Goal: Task Accomplishment & Management: Use online tool/utility

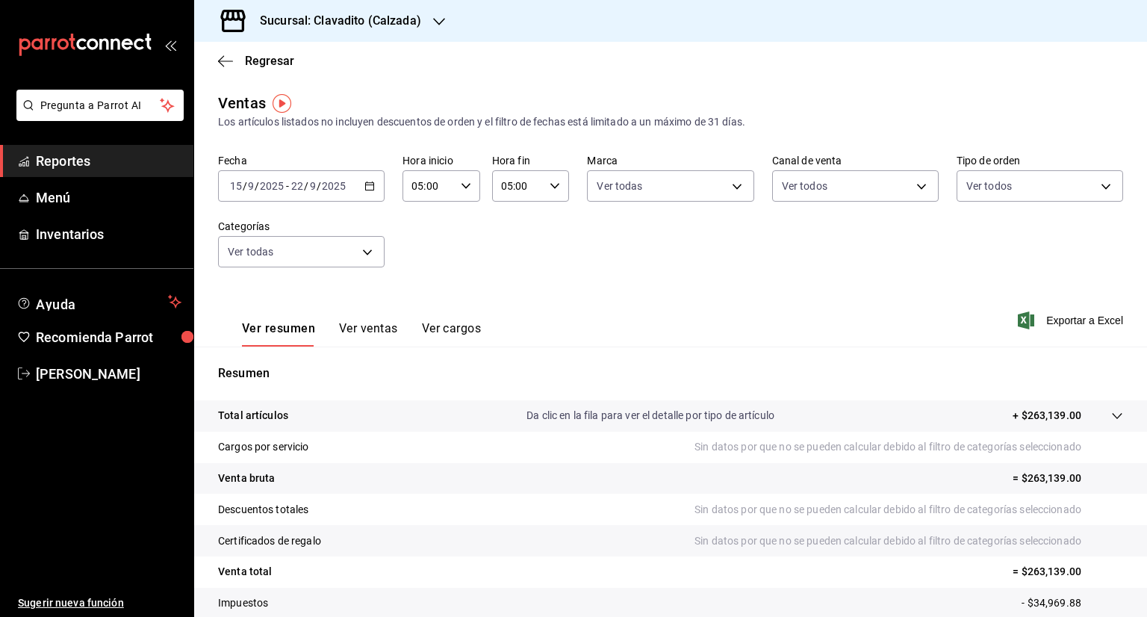
click at [369, 190] on \(Stroke\) "button" at bounding box center [369, 186] width 9 height 8
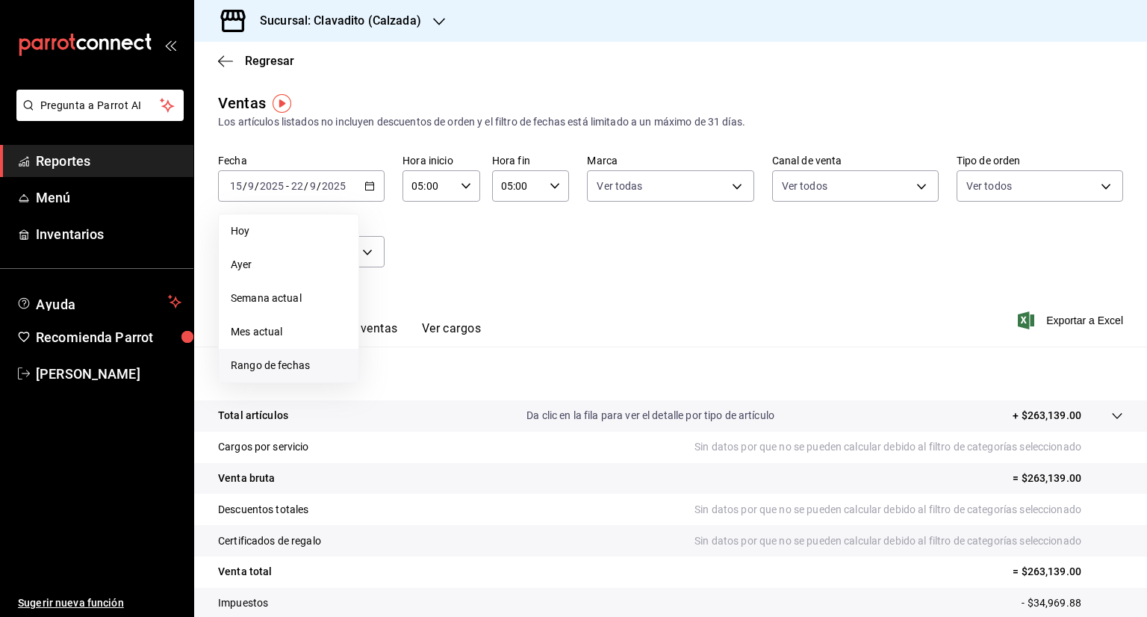
click at [282, 365] on span "Rango de fechas" at bounding box center [289, 366] width 116 height 16
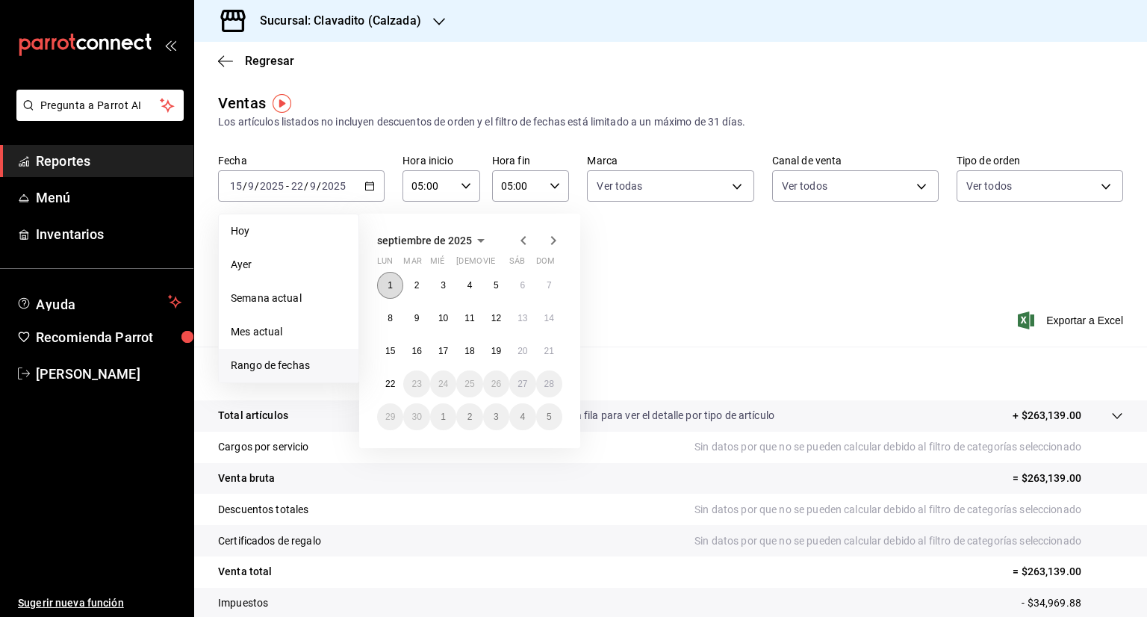
click at [387, 279] on button "1" at bounding box center [390, 285] width 26 height 27
click at [400, 388] on button "22" at bounding box center [390, 383] width 26 height 27
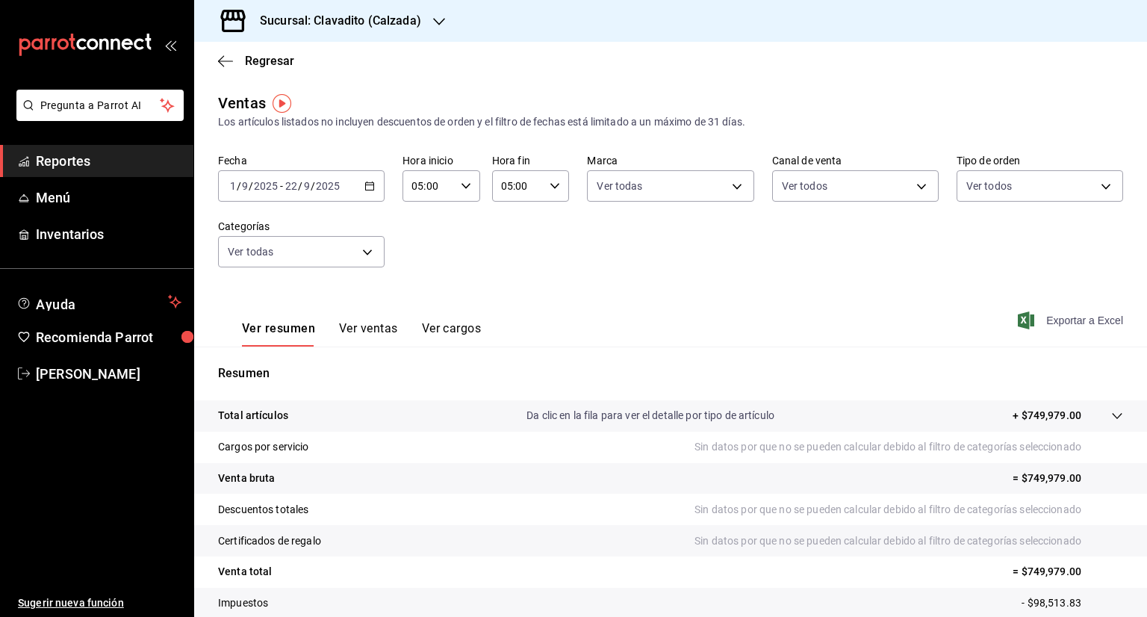
click at [1035, 326] on span "Exportar a Excel" at bounding box center [1072, 320] width 102 height 18
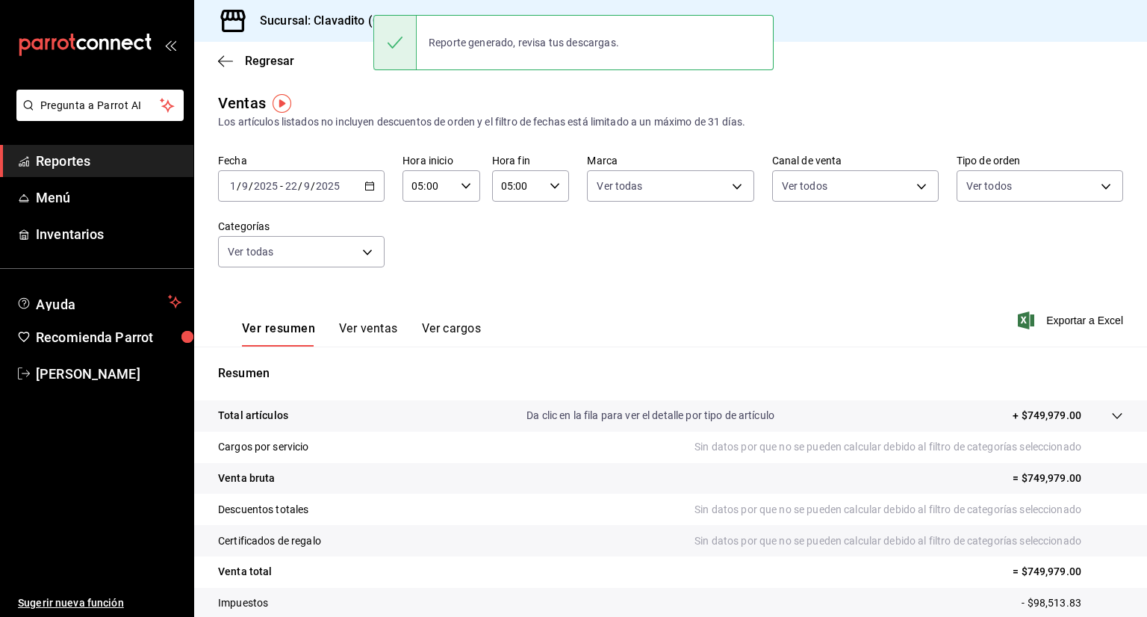
click at [335, 23] on h3 "Sucursal: Clavadito (Calzada)" at bounding box center [334, 21] width 173 height 18
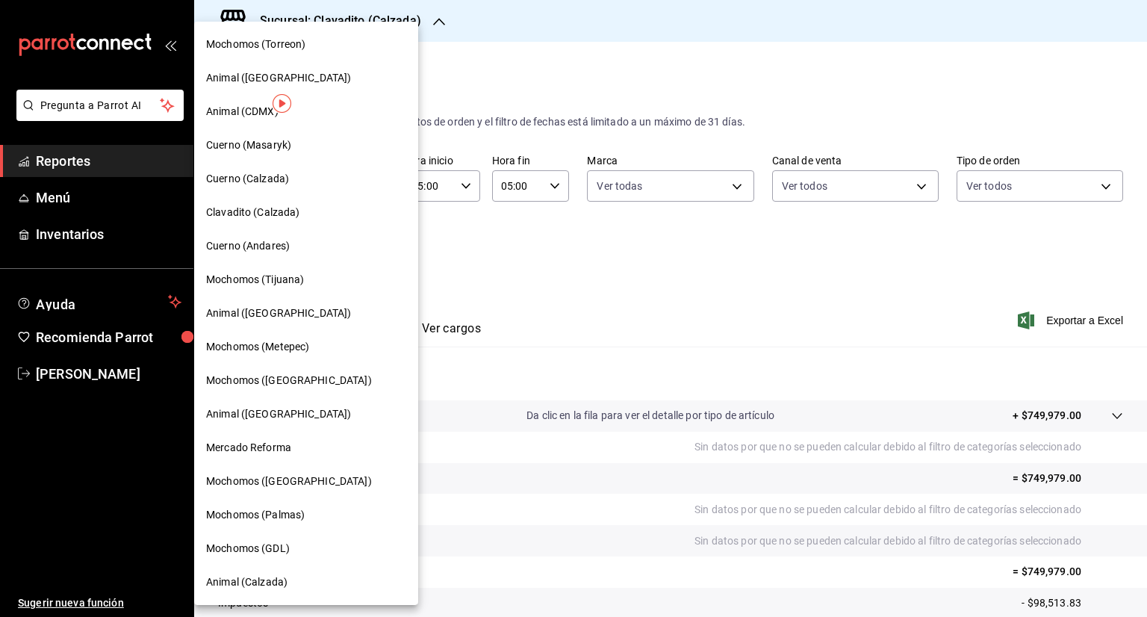
click at [272, 172] on span "Cuerno (Calzada)" at bounding box center [247, 179] width 83 height 16
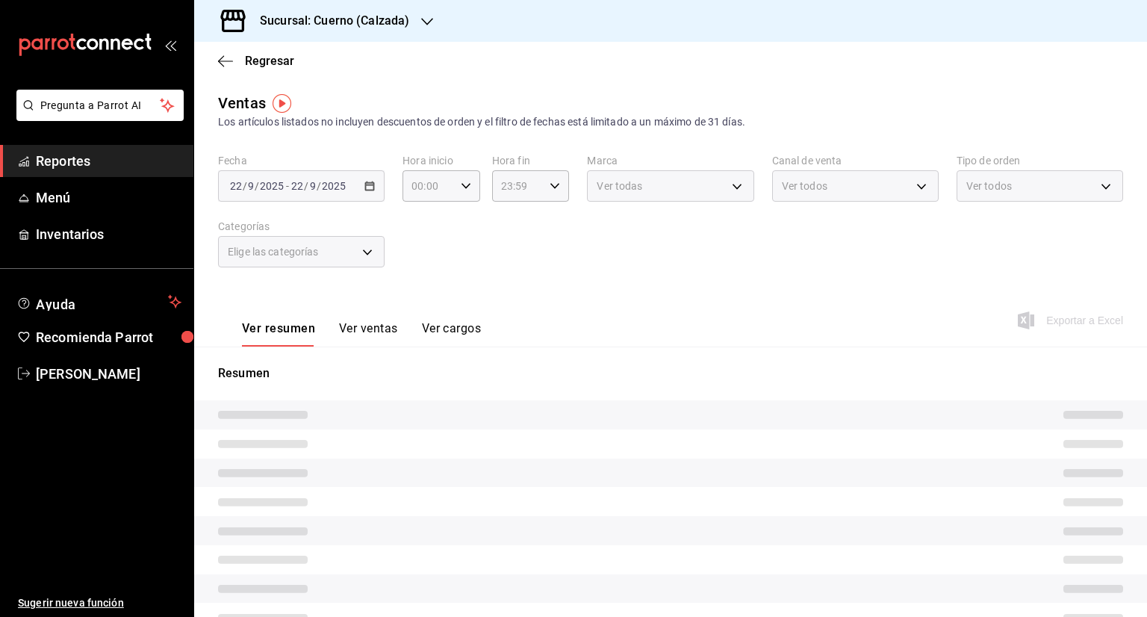
type input "05:00"
type input "PARROT,UBER_EATS,RAPPI,DIDI_FOOD,ONLINE"
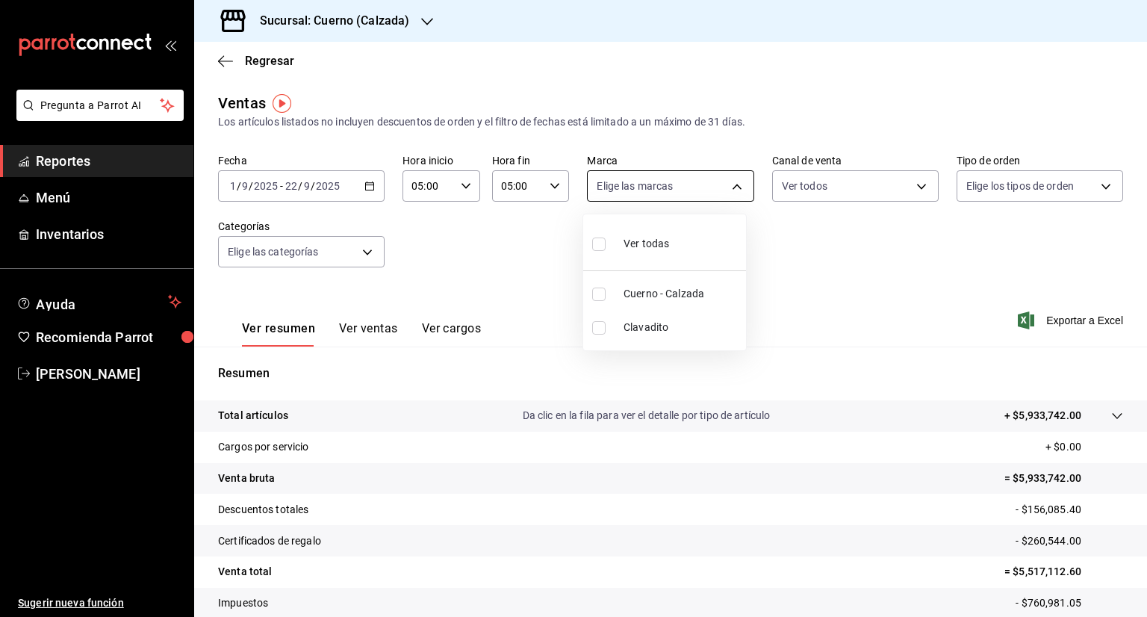
click at [728, 186] on body "Pregunta a Parrot AI Reportes Menú Inventarios Ayuda Recomienda Parrot [PERSON_…" at bounding box center [573, 308] width 1147 height 617
click at [673, 234] on li "Ver todas" at bounding box center [664, 242] width 163 height 44
type input "b7ae777b-2dfc-42e0-9650-6cefdf37a424,c000f1c0-fb9f-4016-8e6a-f0d1e83e893d"
checkbox input "true"
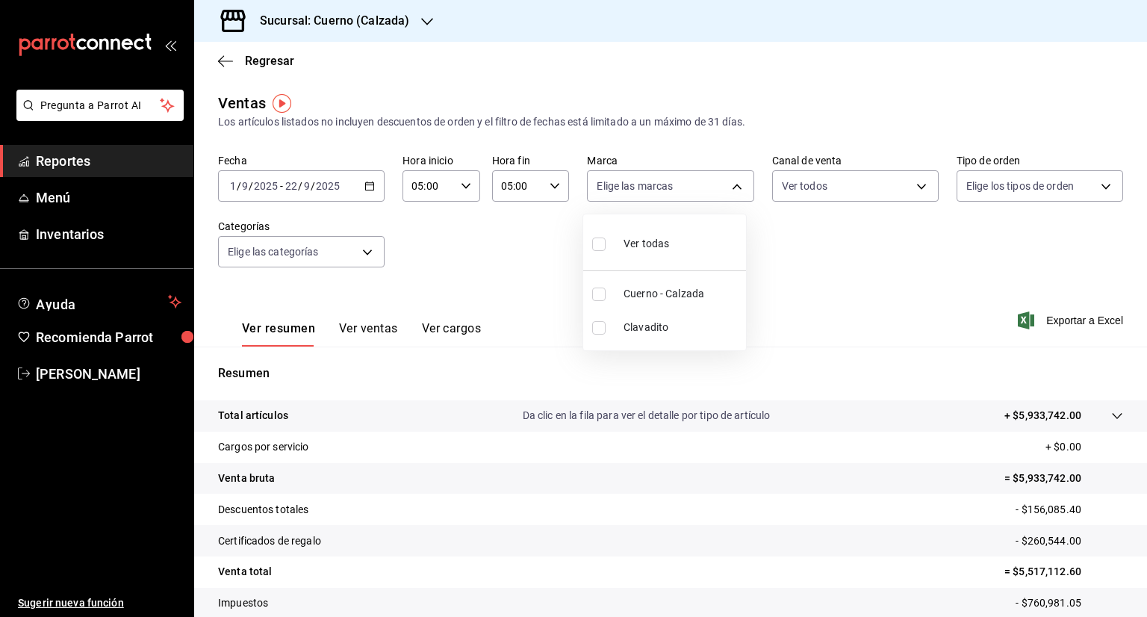
checkbox input "true"
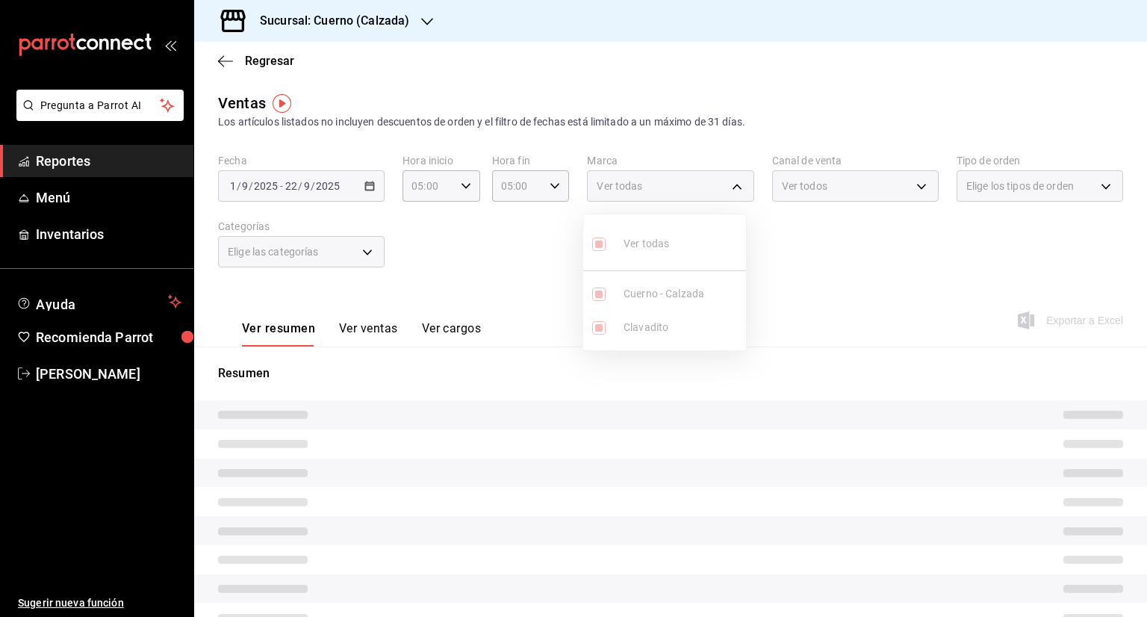
click at [917, 184] on div at bounding box center [573, 308] width 1147 height 617
click at [917, 184] on div "Ver todos" at bounding box center [855, 185] width 167 height 31
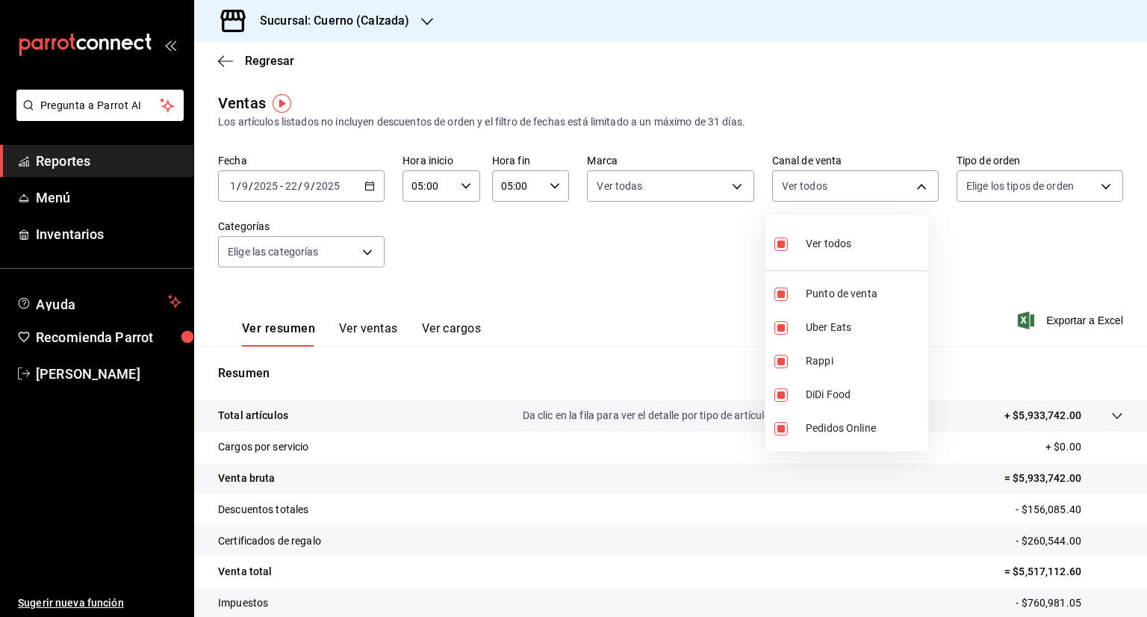
click at [917, 184] on body "Pregunta a Parrot AI Reportes Menú Inventarios Ayuda Recomienda Parrot [PERSON_…" at bounding box center [573, 308] width 1147 height 617
click at [917, 184] on div at bounding box center [573, 308] width 1147 height 617
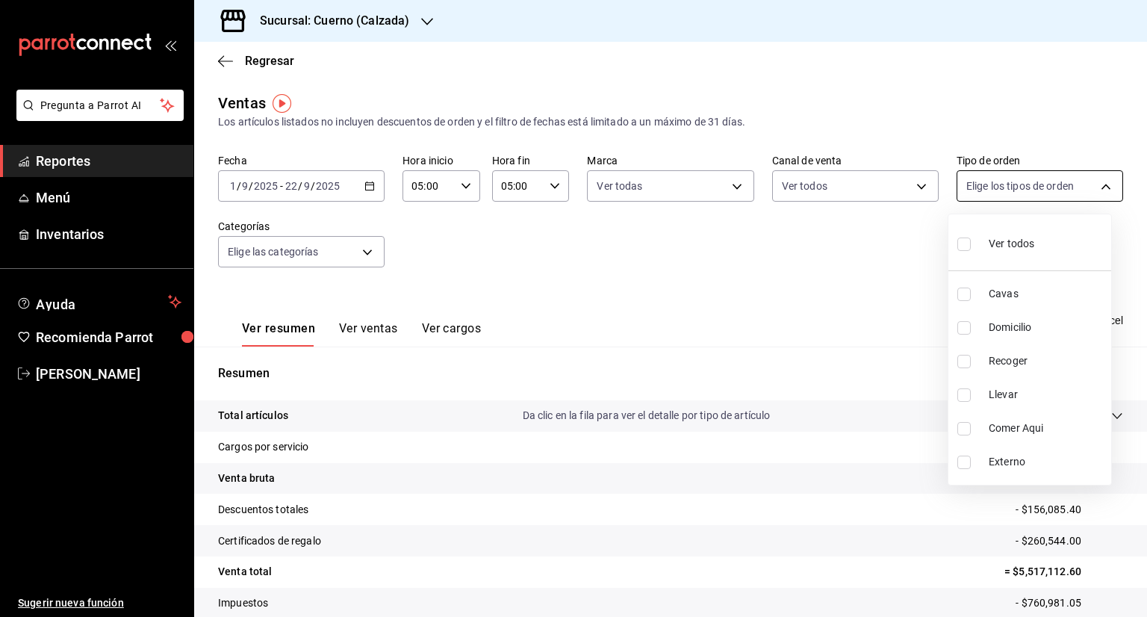
click at [1089, 184] on body "Pregunta a Parrot AI Reportes Menú Inventarios Ayuda Recomienda Parrot [PERSON_…" at bounding box center [573, 308] width 1147 height 617
click at [966, 243] on input "checkbox" at bounding box center [963, 243] width 13 height 13
checkbox input "true"
type input "45550569-3ed2-40ec-865f-a78a43aad0fb,ed9744db-0daf-4564-a5b3-b3442505d928,23f9e…"
checkbox input "true"
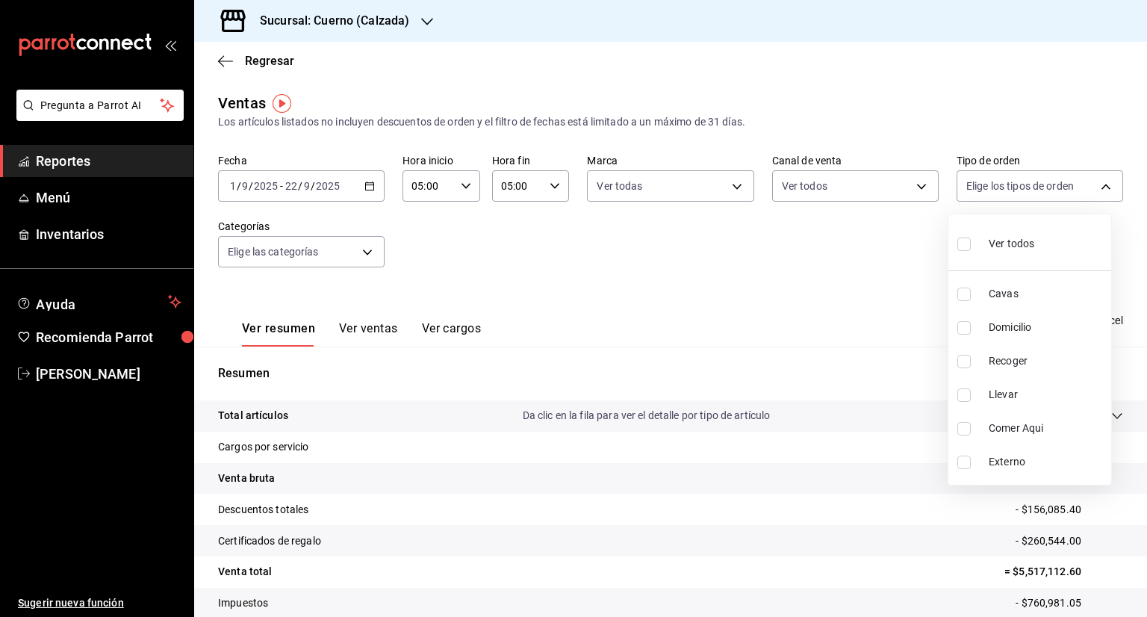
checkbox input "true"
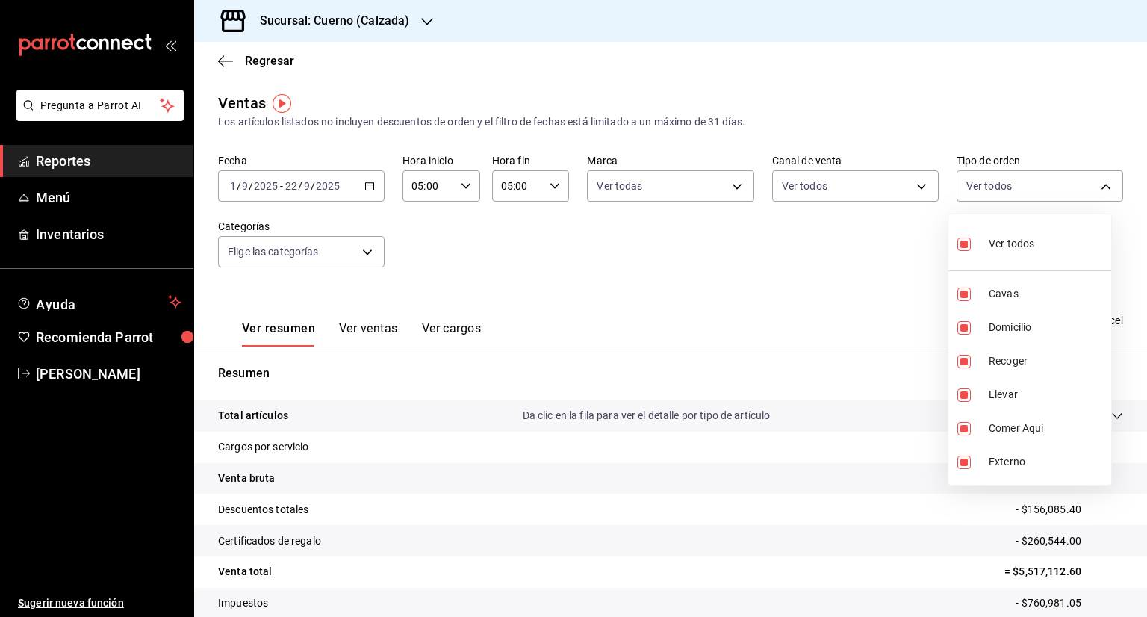
click at [365, 252] on div at bounding box center [573, 308] width 1147 height 617
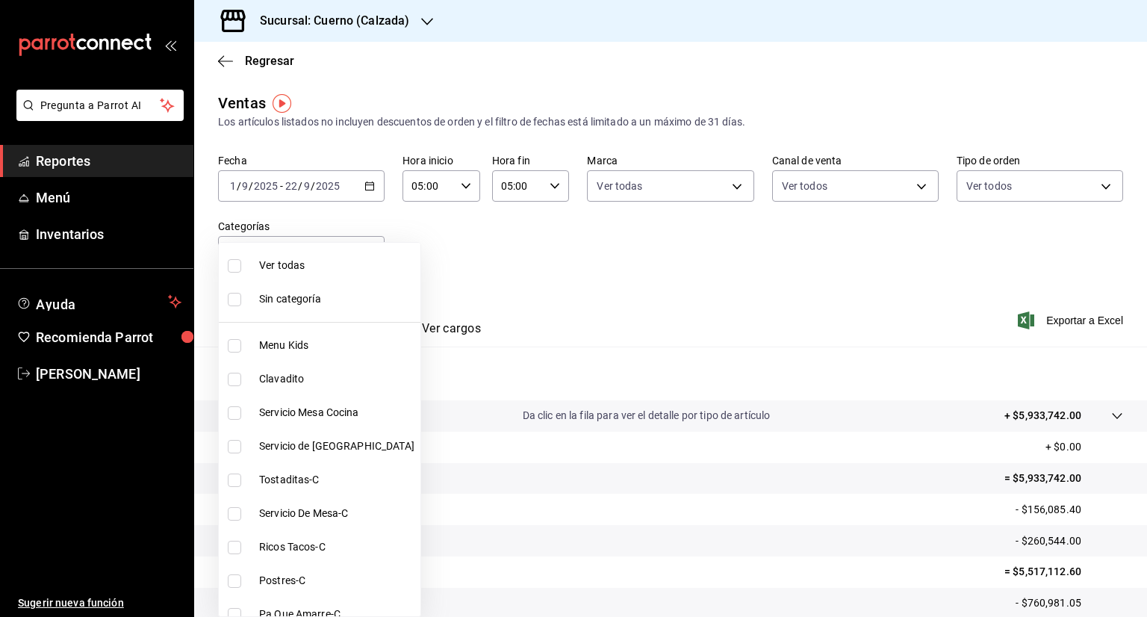
click at [365, 252] on body "Pregunta a Parrot AI Reportes Menú Inventarios Ayuda Recomienda Parrot [PERSON_…" at bounding box center [573, 308] width 1147 height 617
click at [234, 269] on input "checkbox" at bounding box center [234, 265] width 13 height 13
checkbox input "true"
type input "fcad426d-22b8-4bc7-85b2-27ee6775f3f6,560d4c35-d9fc-4089-91ff-402d238ea400,30284…"
checkbox input "true"
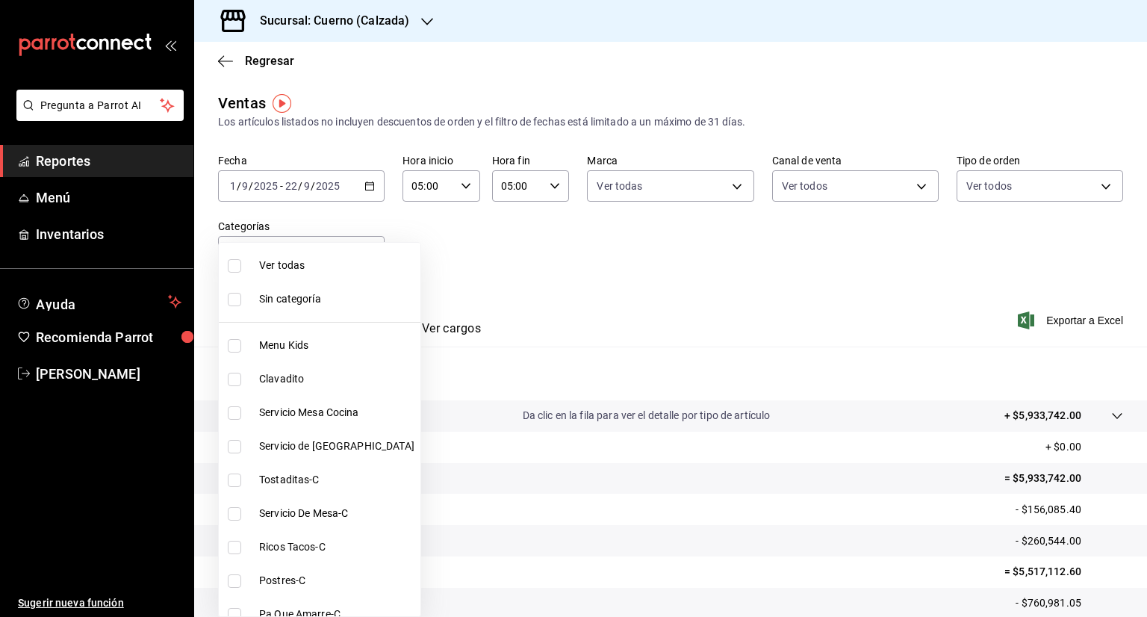
checkbox input "true"
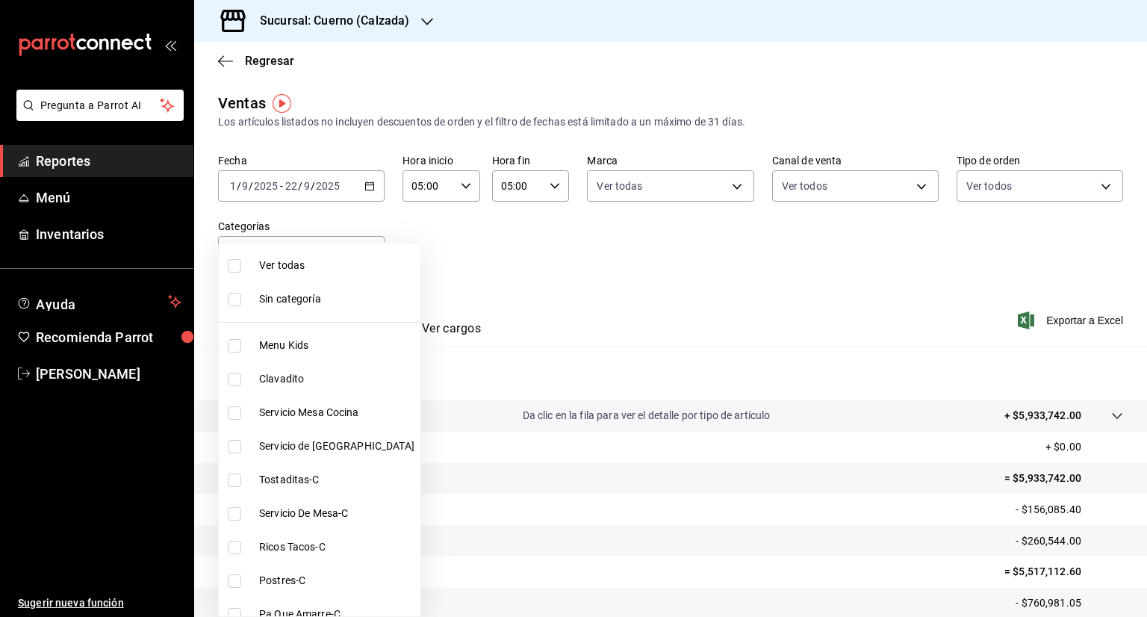
checkbox input "true"
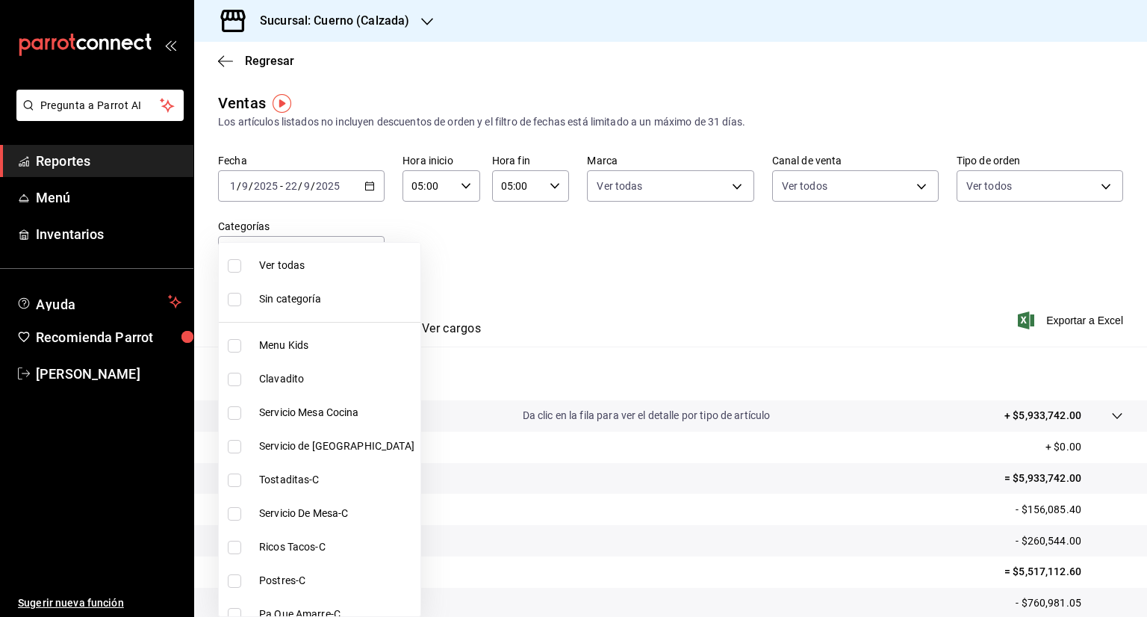
checkbox input "true"
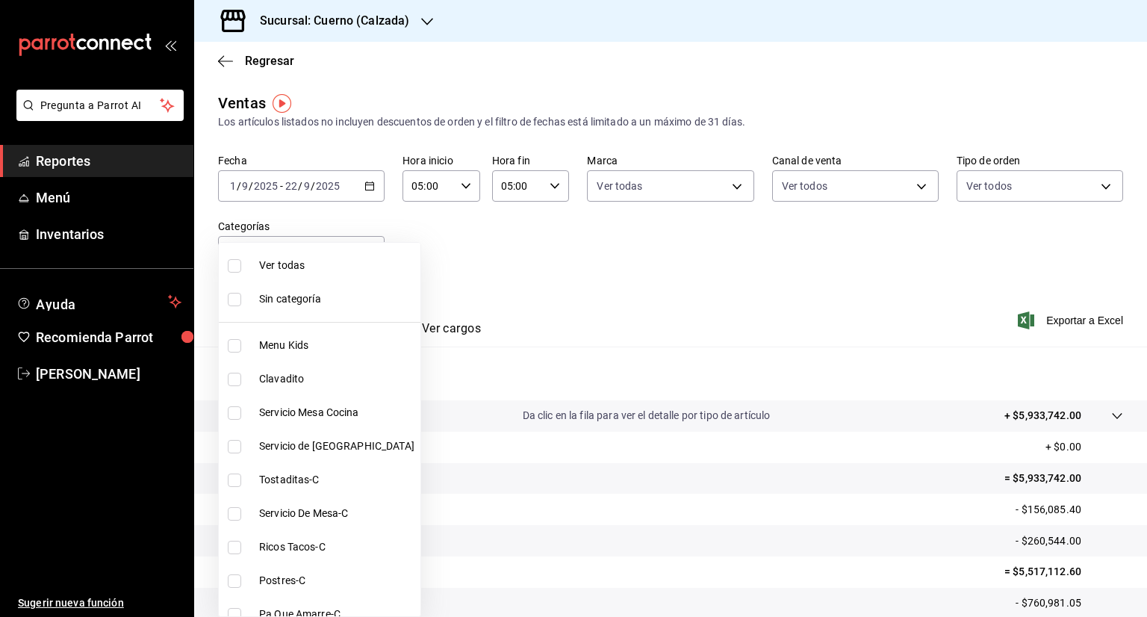
checkbox input "true"
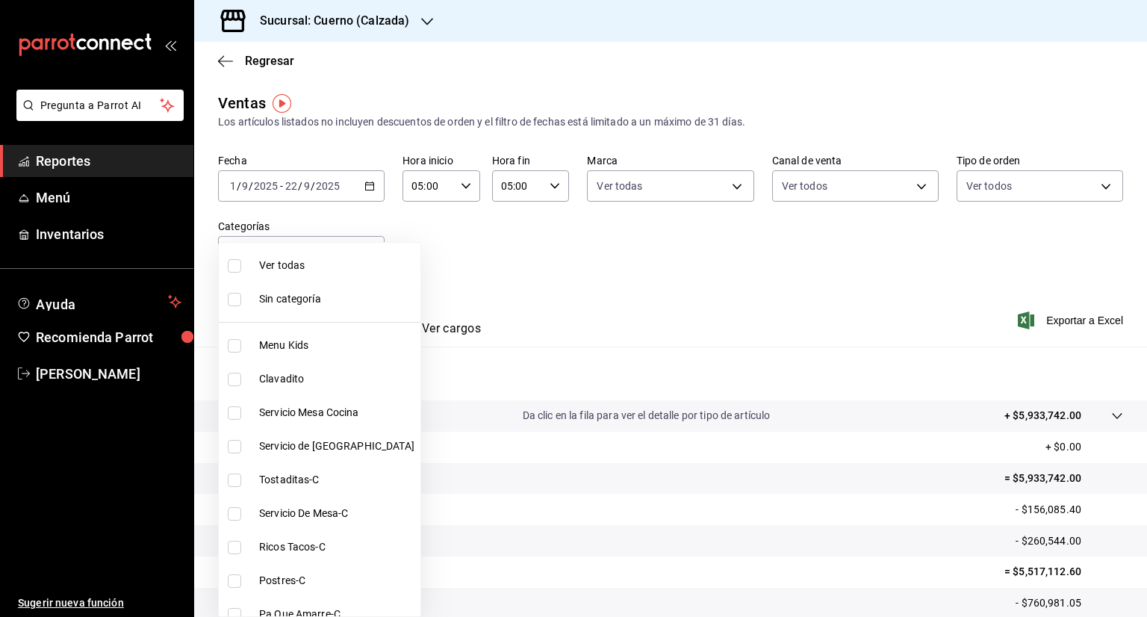
checkbox input "true"
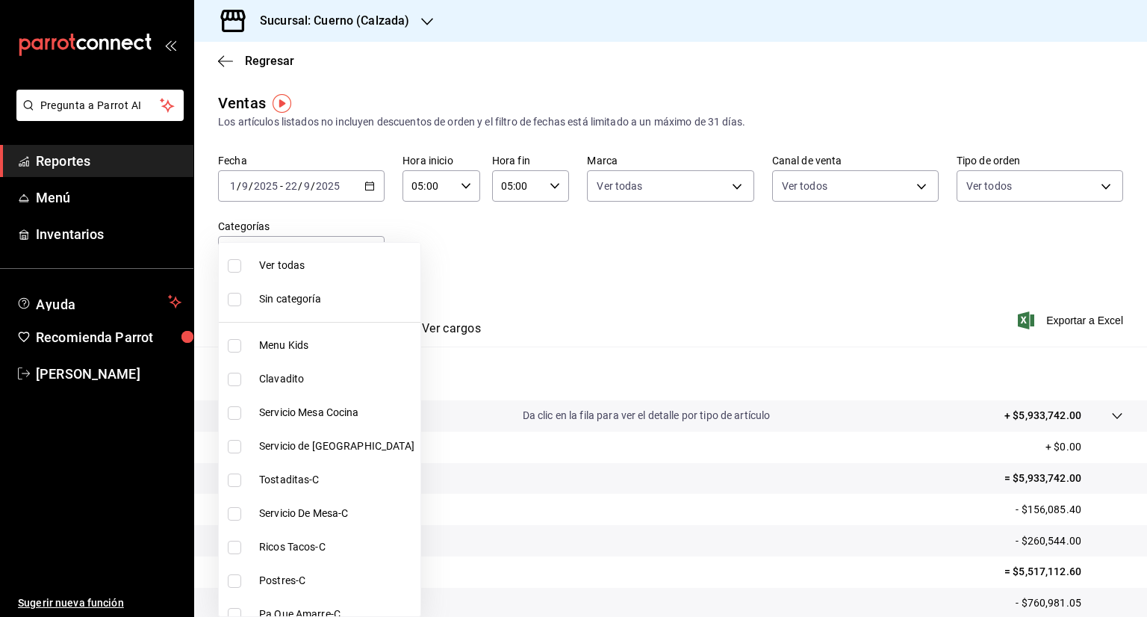
checkbox input "true"
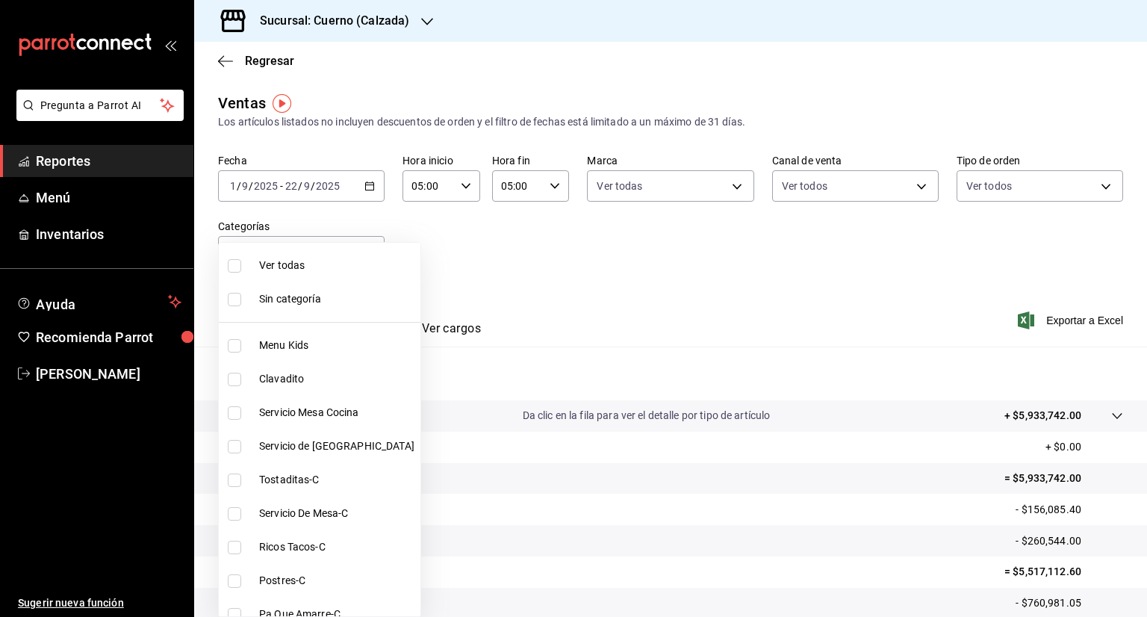
checkbox input "true"
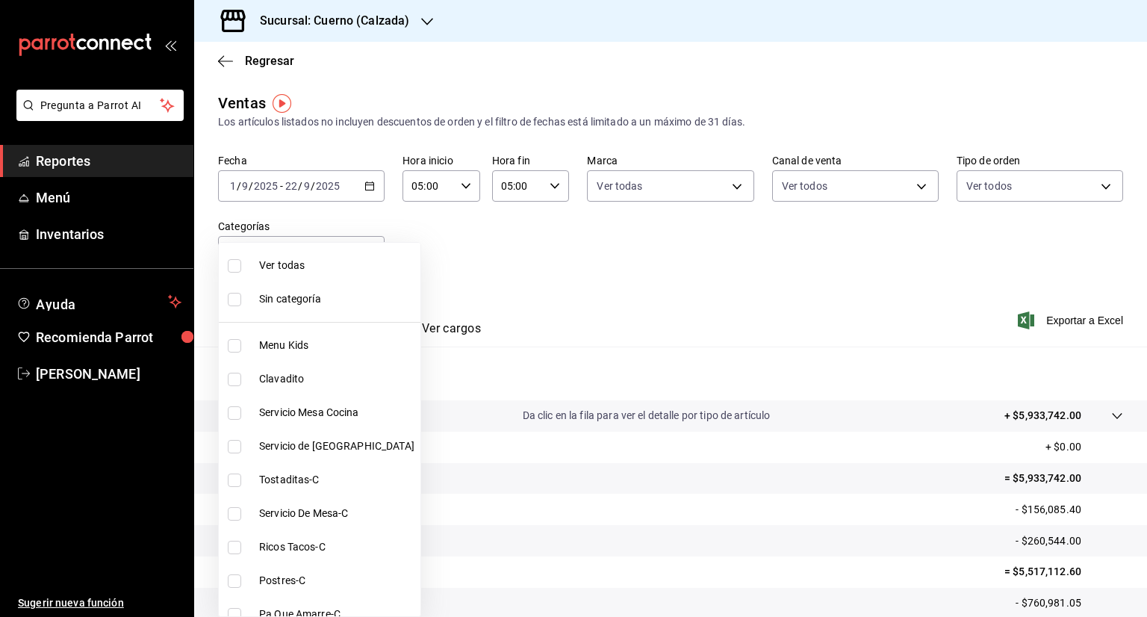
checkbox input "true"
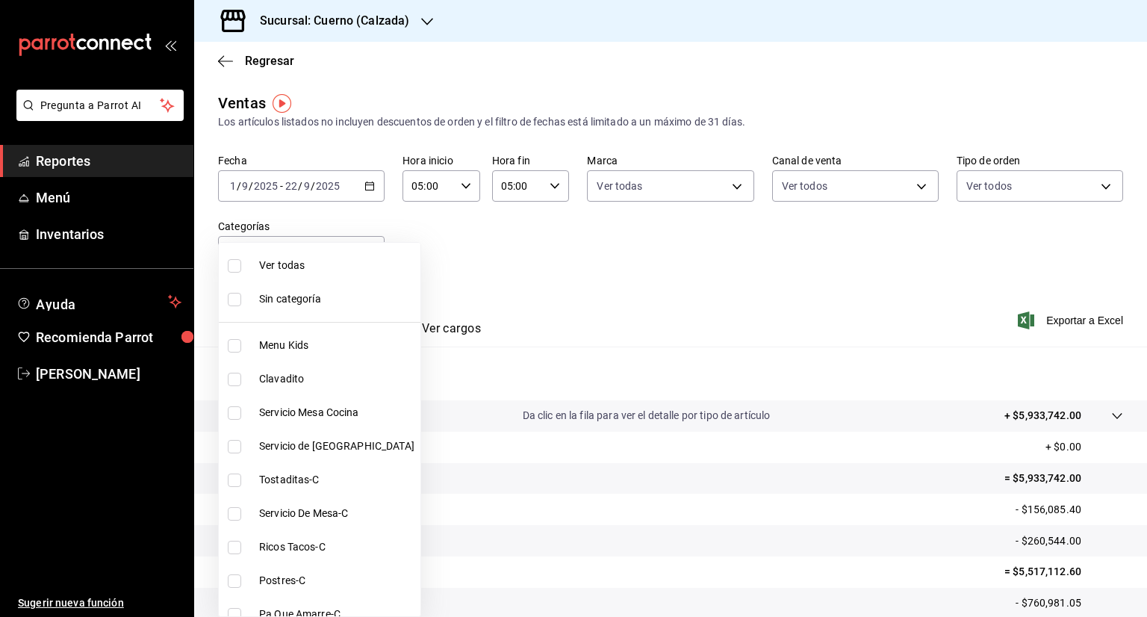
checkbox input "true"
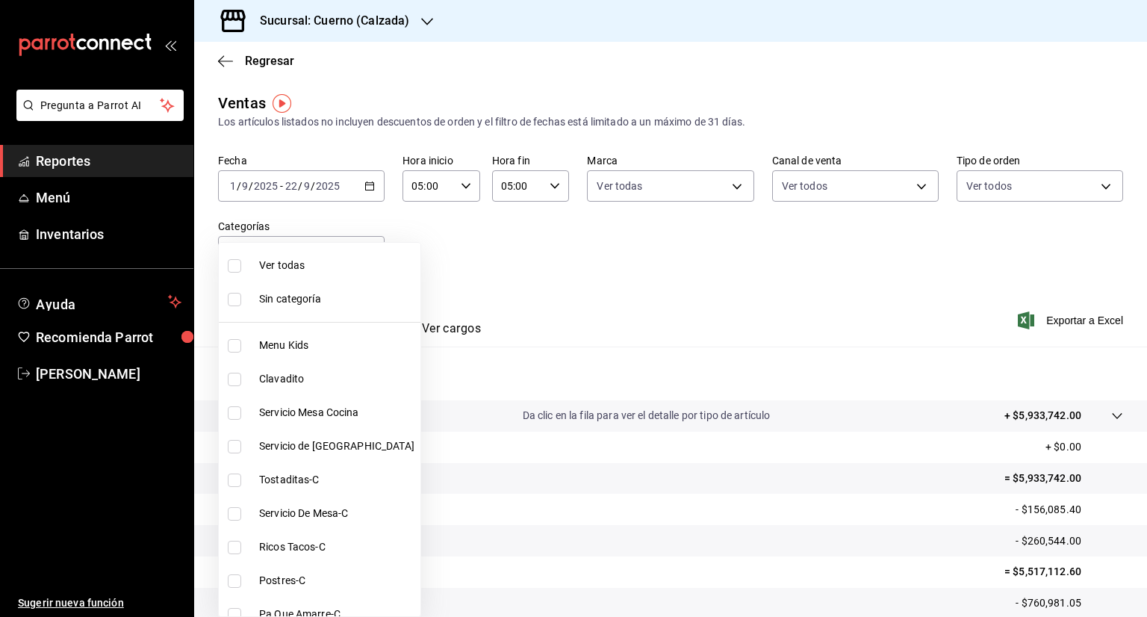
checkbox input "true"
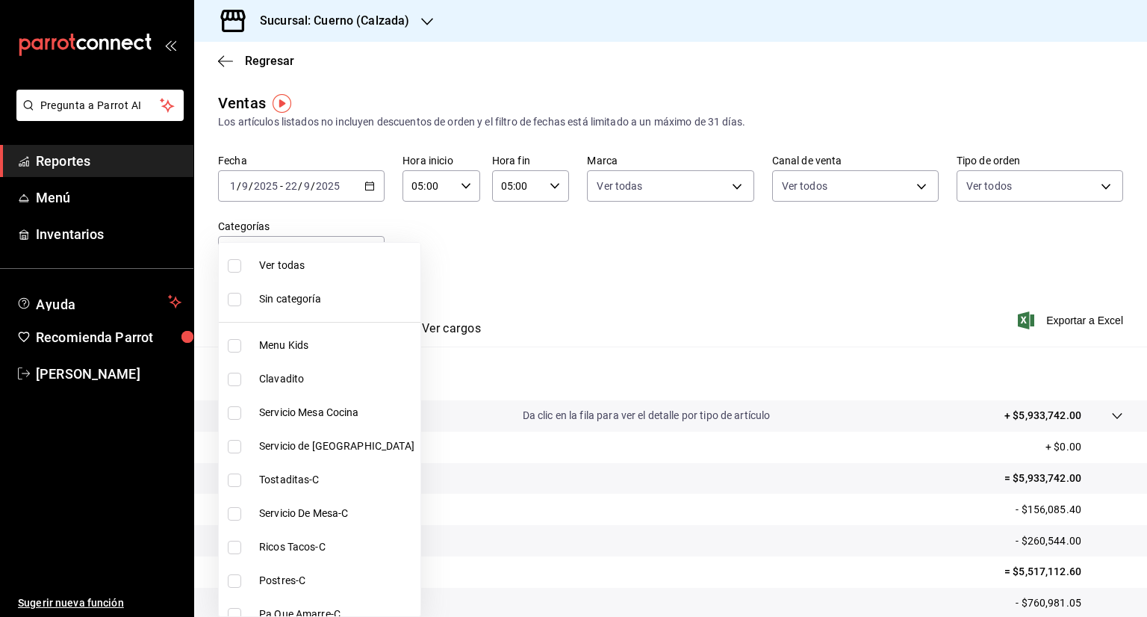
checkbox input "true"
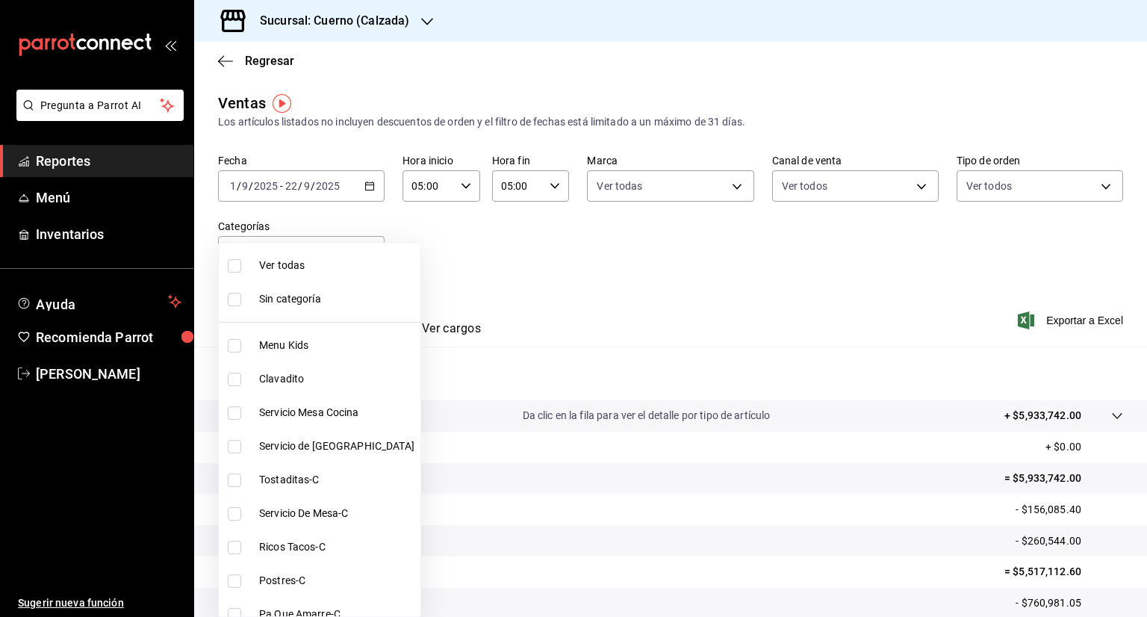
checkbox input "true"
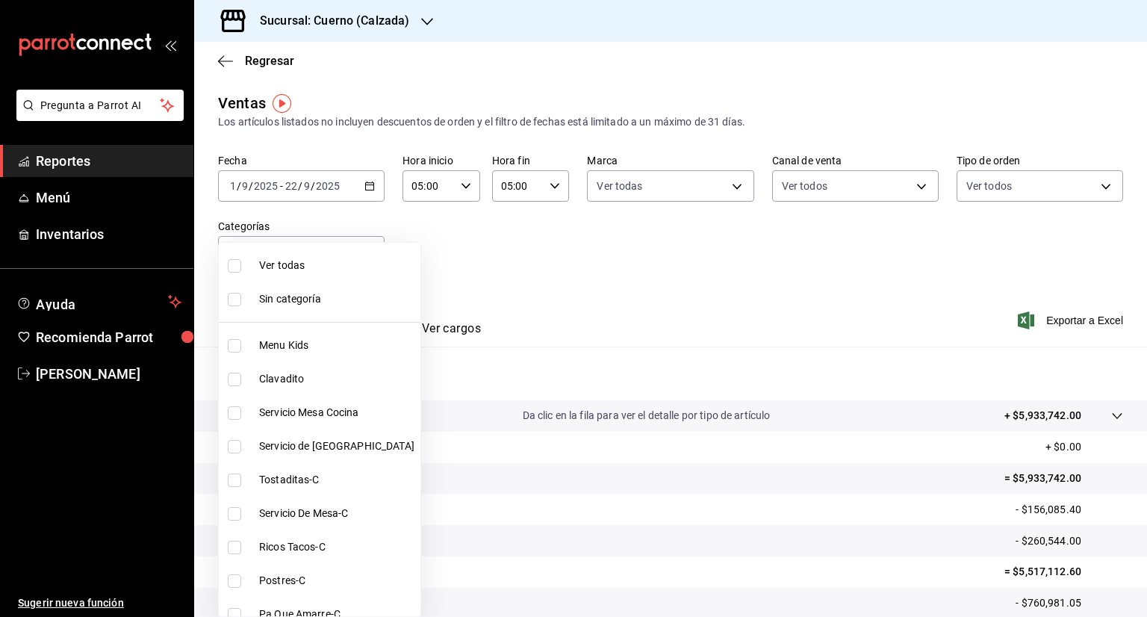
checkbox input "true"
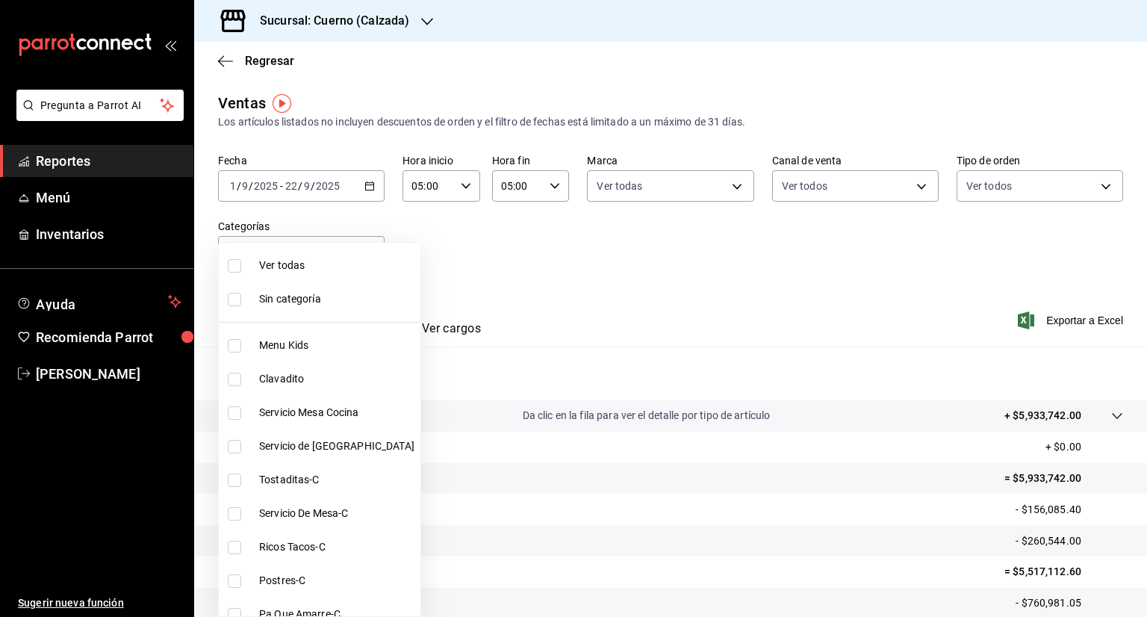
checkbox input "true"
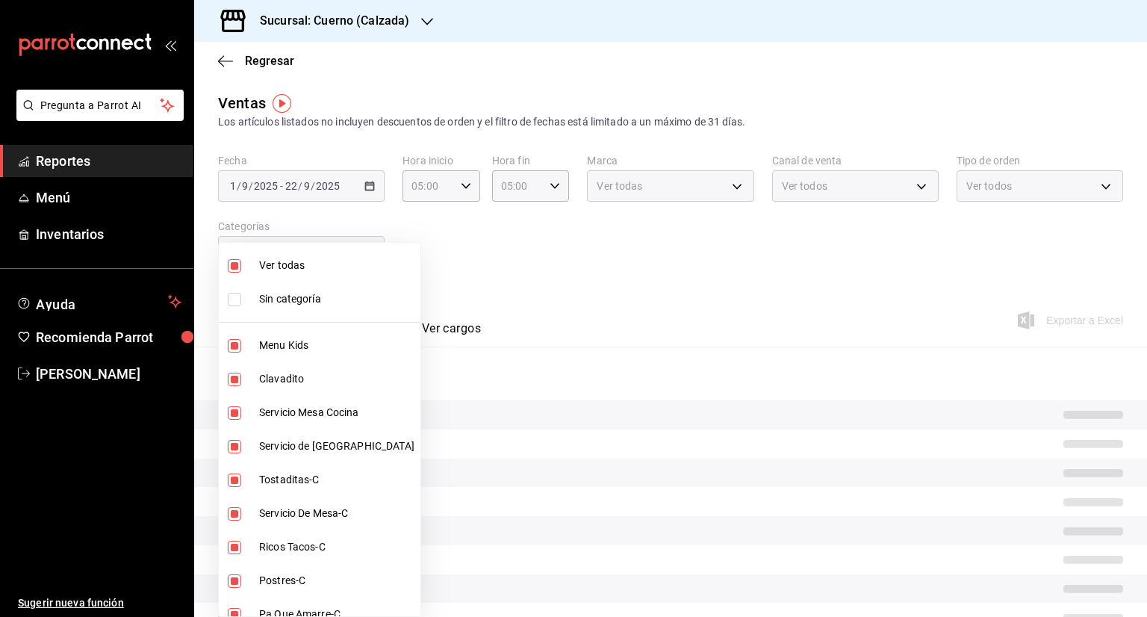
click at [1033, 320] on div at bounding box center [573, 308] width 1147 height 617
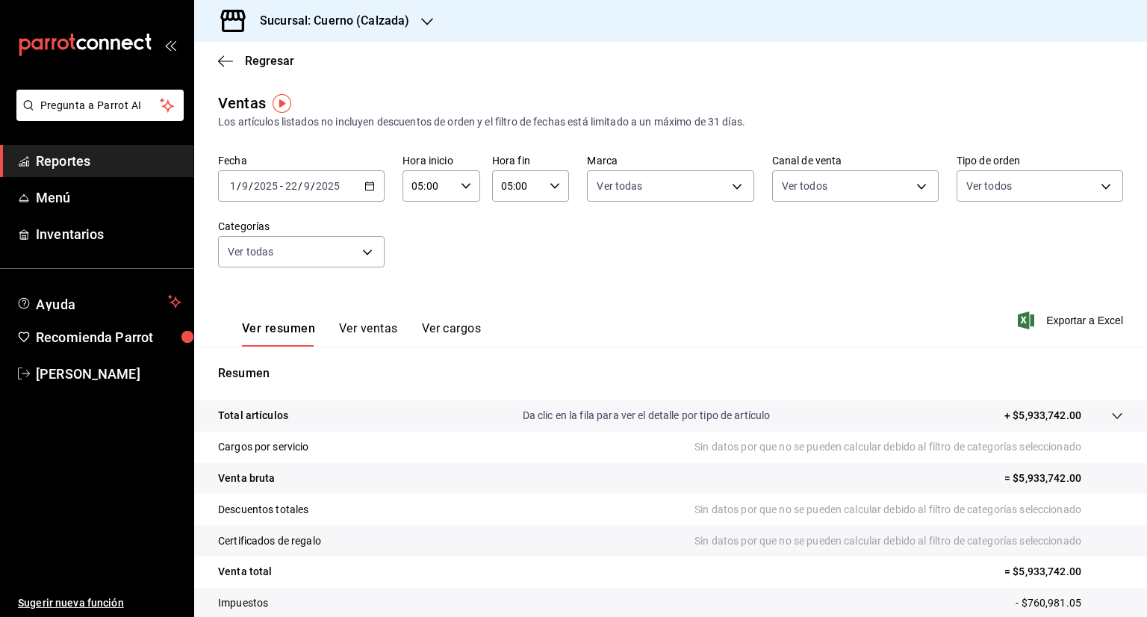
click at [1033, 320] on span "Exportar a Excel" at bounding box center [1072, 320] width 102 height 18
